Goal: Information Seeking & Learning: Learn about a topic

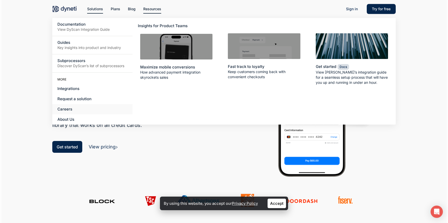
click at [65, 109] on span "Careers" at bounding box center [64, 109] width 15 height 5
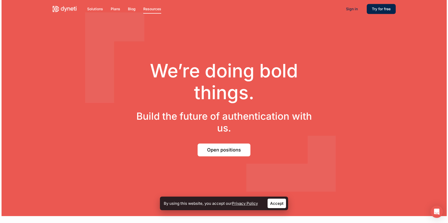
click at [227, 150] on span "Open positions" at bounding box center [224, 149] width 34 height 5
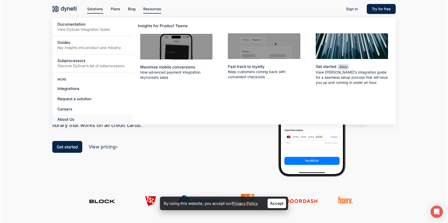
click at [73, 119] on span "About Us" at bounding box center [65, 119] width 17 height 5
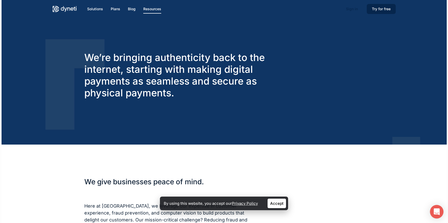
click at [437, 212] on icon "Open Intercom Messenger" at bounding box center [436, 211] width 7 height 7
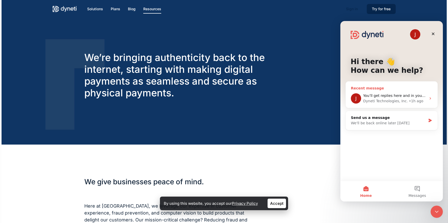
click at [393, 101] on div "Dyneti Technologies, Inc." at bounding box center [385, 100] width 45 height 5
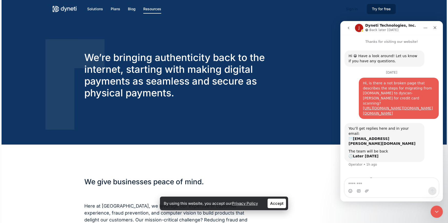
scroll to position [4, 0]
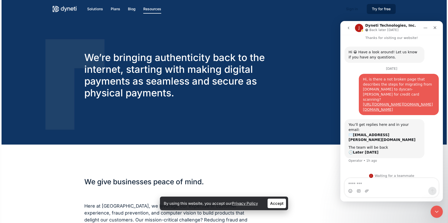
click at [425, 29] on icon "Home" at bounding box center [425, 28] width 4 height 4
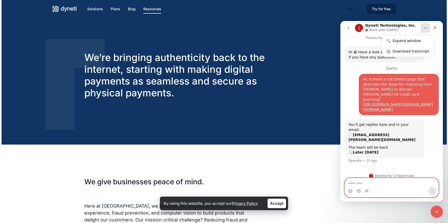
click at [380, 185] on textarea "Message…" at bounding box center [391, 182] width 94 height 9
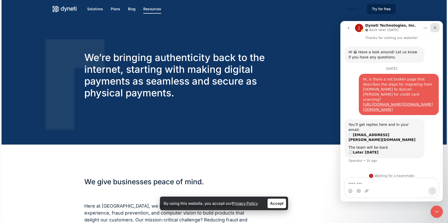
click at [435, 28] on icon "Close" at bounding box center [434, 27] width 3 height 3
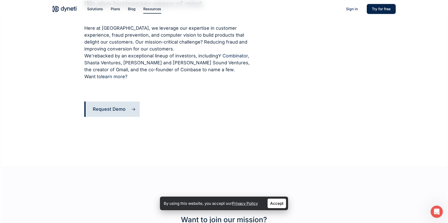
scroll to position [0, 0]
